Goal: Information Seeking & Learning: Learn about a topic

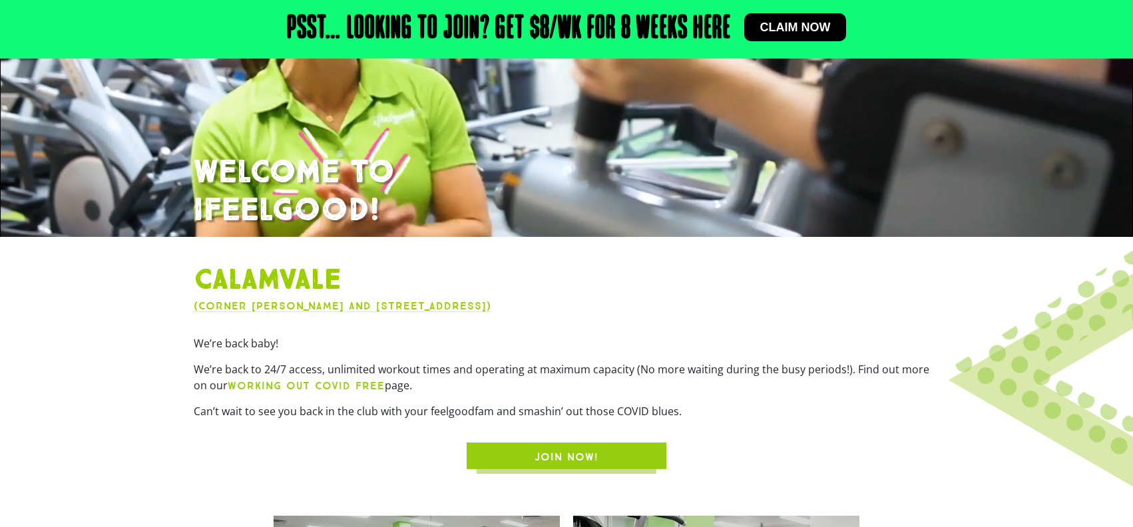
scroll to position [266, 0]
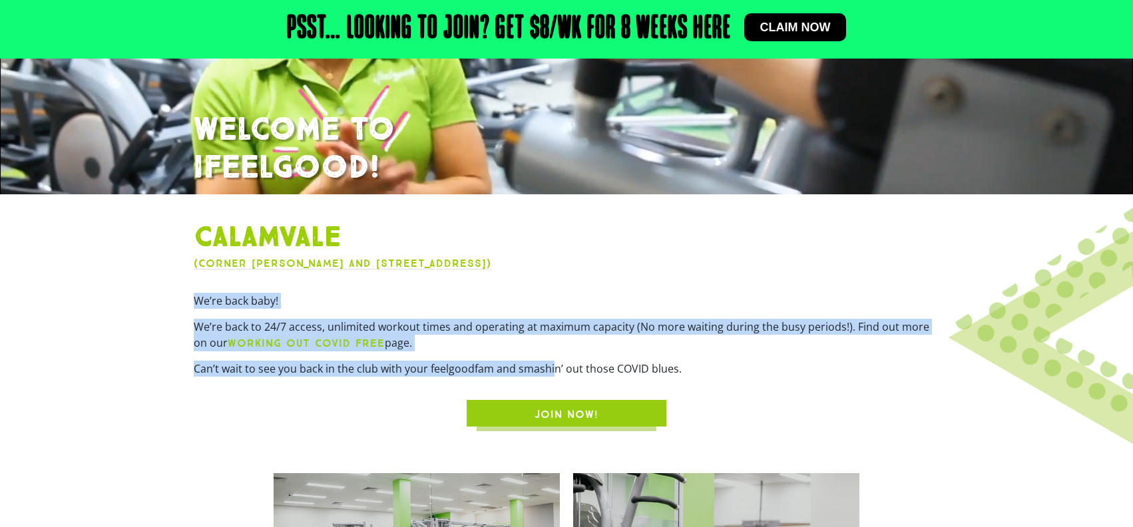
drag, startPoint x: 184, startPoint y: 303, endPoint x: 635, endPoint y: 393, distance: 460.0
click at [595, 391] on section "Calamvale ([STREET_ADDRESS][PERSON_NAME]) We’re back baby! We’re back to 24/7 a…" at bounding box center [566, 323] width 1133 height 219
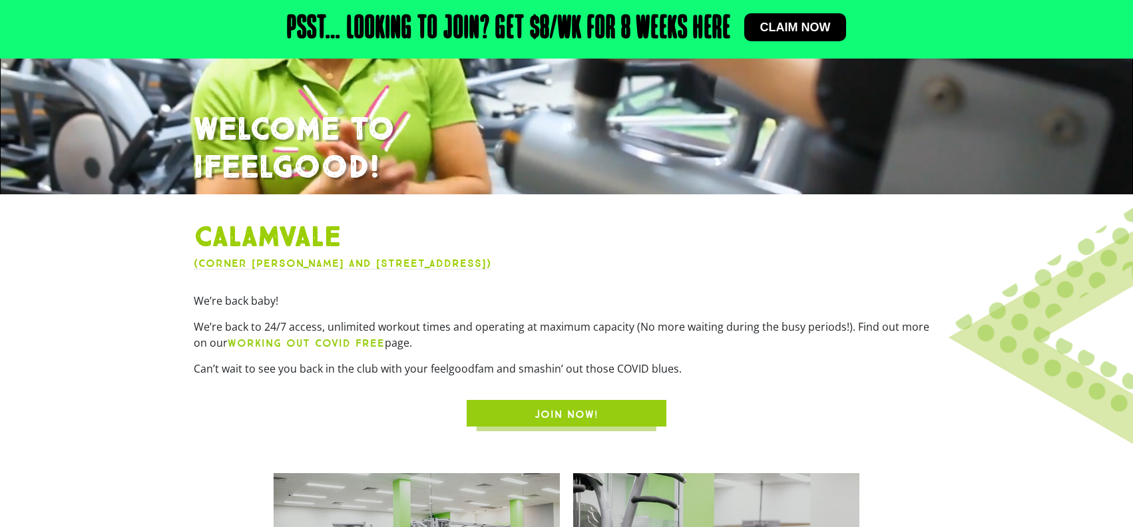
click at [743, 396] on div "Calamvale ([STREET_ADDRESS][PERSON_NAME]) We’re back baby! We’re back to 24/7 a…" at bounding box center [566, 323] width 759 height 219
drag, startPoint x: 743, startPoint y: 396, endPoint x: 720, endPoint y: 399, distance: 23.5
drag, startPoint x: 720, startPoint y: 399, endPoint x: 711, endPoint y: 399, distance: 9.3
drag, startPoint x: 711, startPoint y: 399, endPoint x: 703, endPoint y: 399, distance: 7.3
click at [703, 400] on div "JOIN NOW!" at bounding box center [566, 413] width 745 height 27
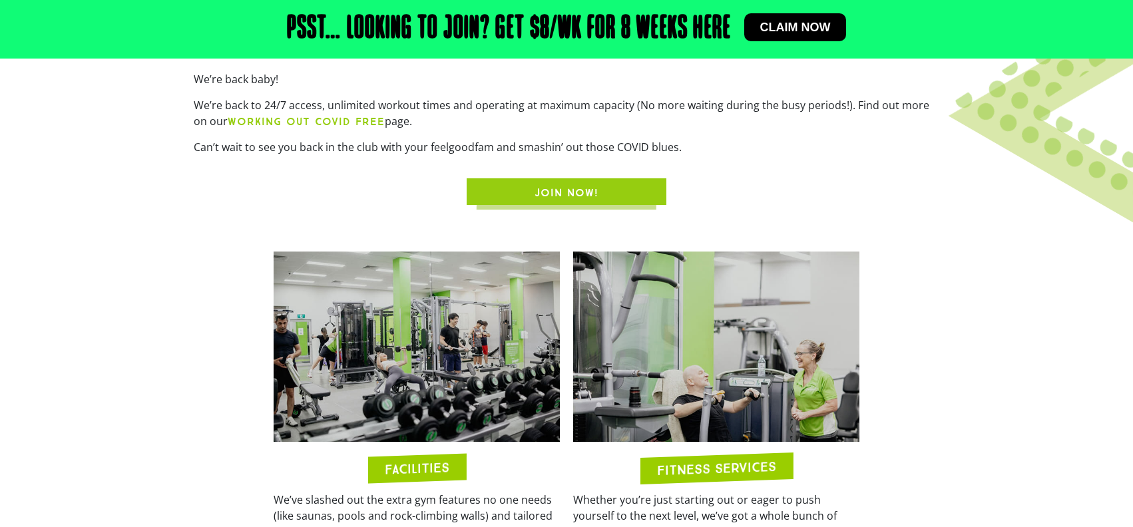
scroll to position [599, 0]
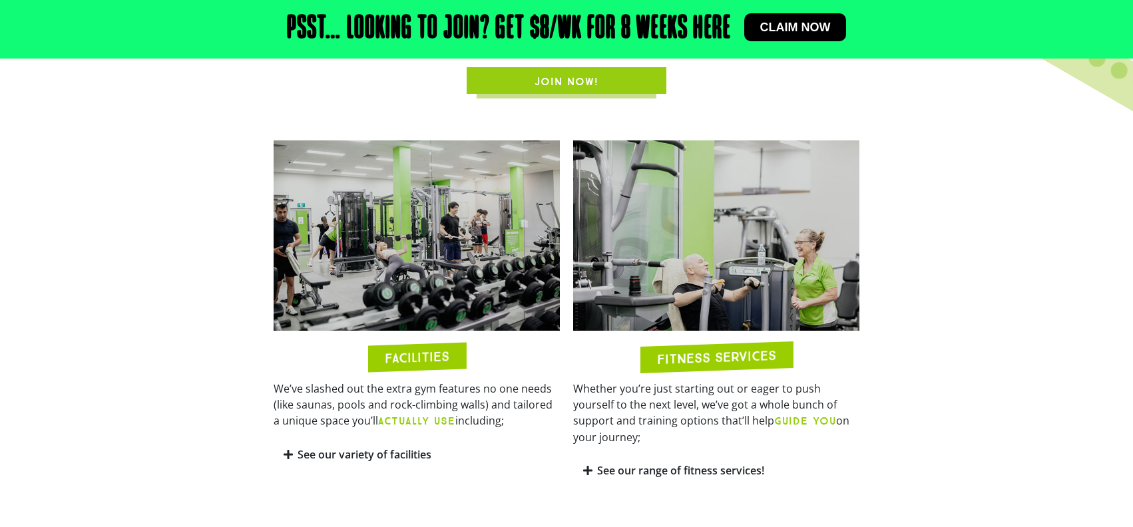
click at [639, 463] on link "See our range of fitness services!" at bounding box center [680, 470] width 167 height 15
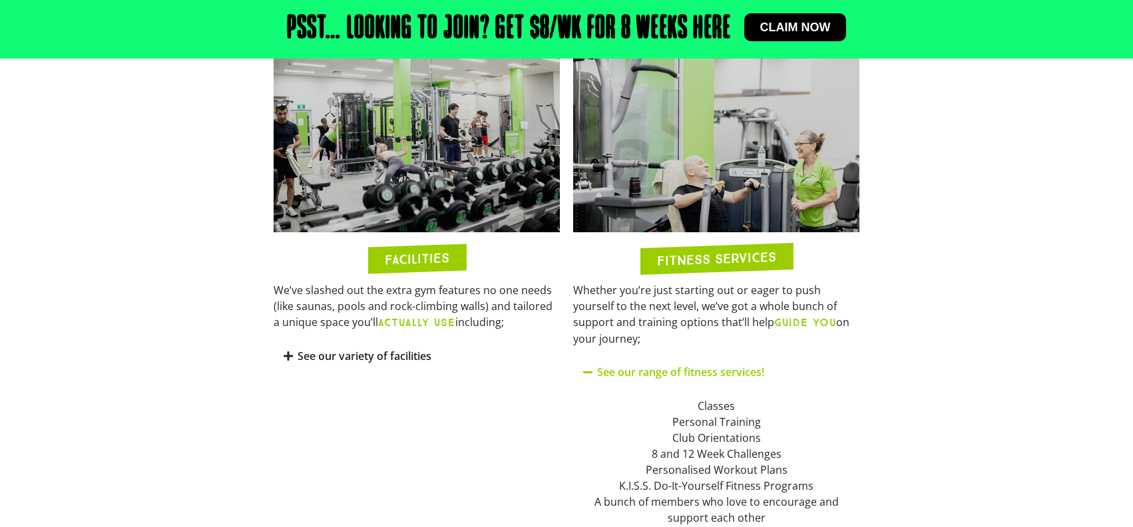
scroll to position [799, 0]
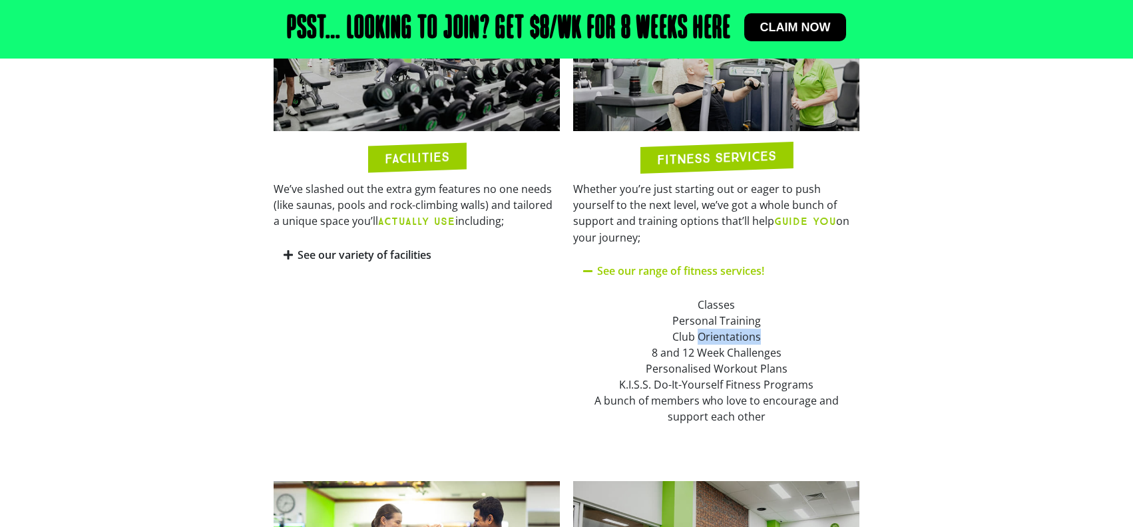
drag, startPoint x: 697, startPoint y: 323, endPoint x: 795, endPoint y: 327, distance: 97.2
click at [795, 327] on div "Classes Personal Training Club Orientations 8 and 12 Week Challenges Personalis…" at bounding box center [716, 361] width 266 height 128
drag, startPoint x: 795, startPoint y: 327, endPoint x: 763, endPoint y: 323, distance: 31.5
drag, startPoint x: 763, startPoint y: 323, endPoint x: 752, endPoint y: 321, distance: 11.5
click at [752, 321] on div "Classes Personal Training Club Orientations 8 and 12 Week Challenges Personalis…" at bounding box center [716, 361] width 266 height 128
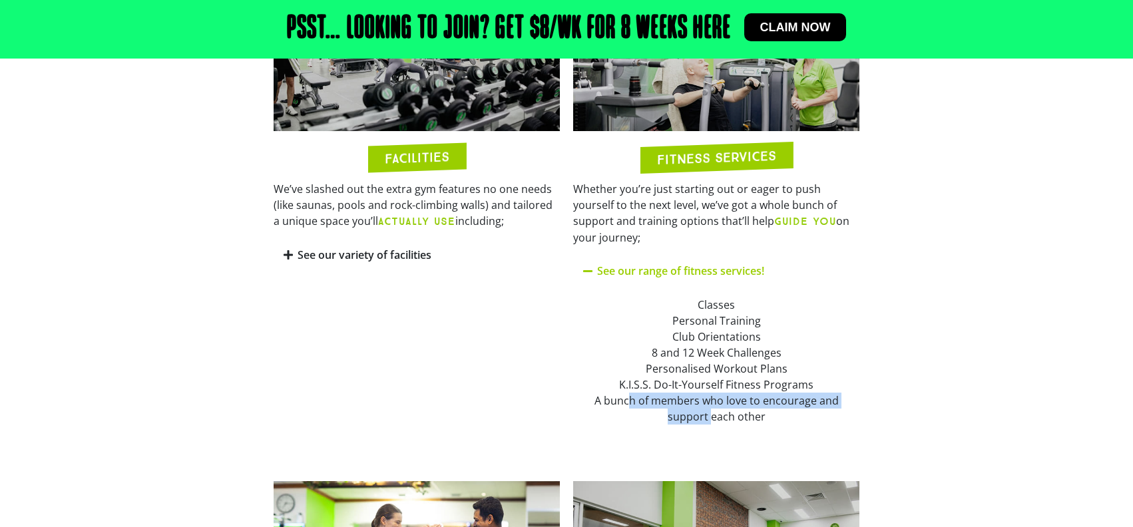
drag, startPoint x: 628, startPoint y: 387, endPoint x: 739, endPoint y: 409, distance: 113.9
click at [731, 408] on div "Classes Personal Training Club Orientations 8 and 12 Week Challenges Personalis…" at bounding box center [716, 361] width 286 height 148
click at [761, 410] on div "Classes Personal Training Club Orientations 8 and 12 Week Challenges Personalis…" at bounding box center [716, 361] width 286 height 148
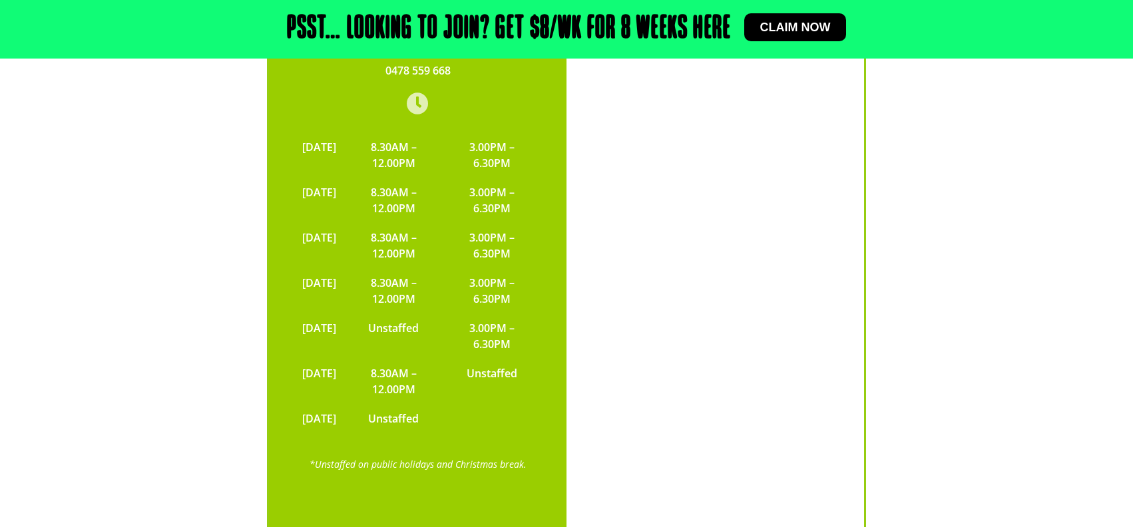
scroll to position [4617, 0]
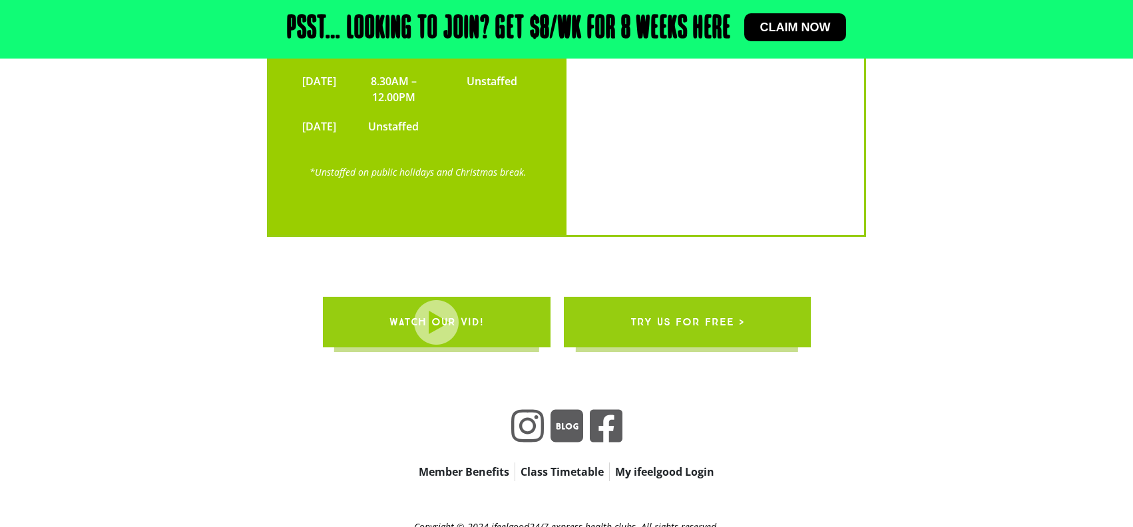
click at [454, 462] on link "Member Benefits" at bounding box center [463, 471] width 101 height 19
